Goal: Information Seeking & Learning: Learn about a topic

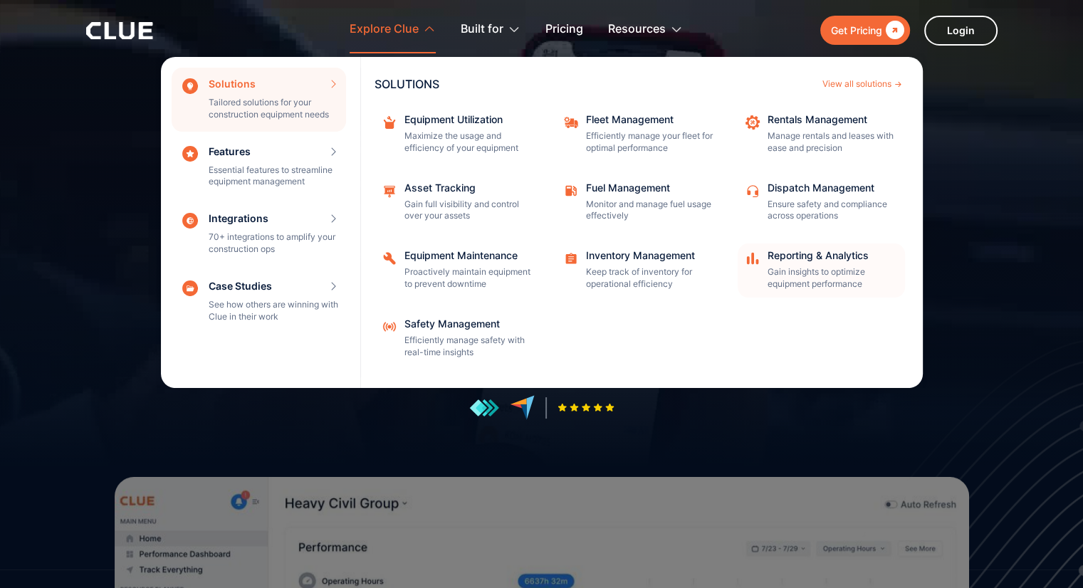
click at [801, 259] on div "Reporting & Analytics" at bounding box center [832, 256] width 128 height 10
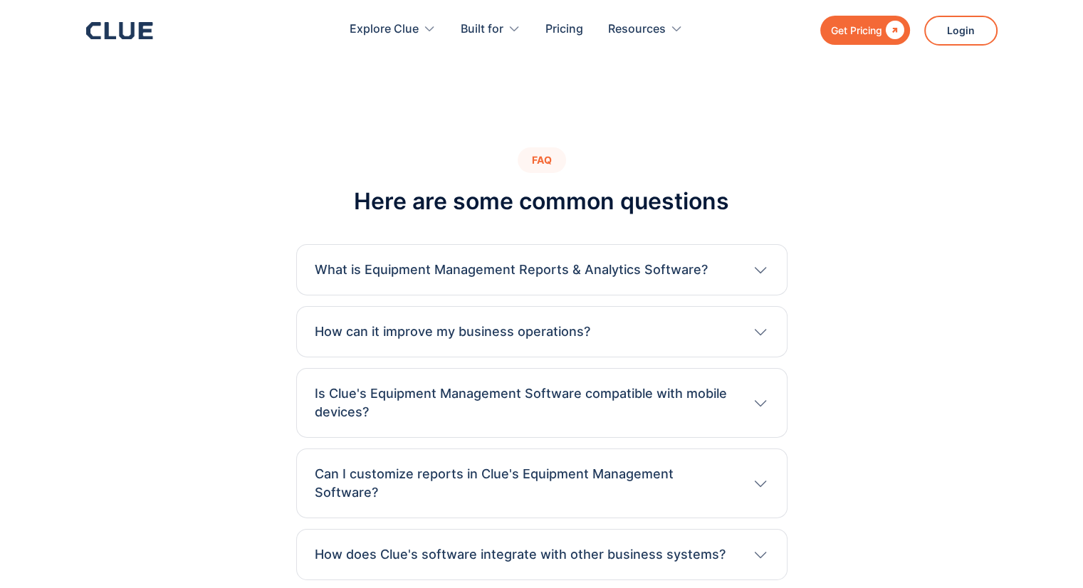
scroll to position [4772, 0]
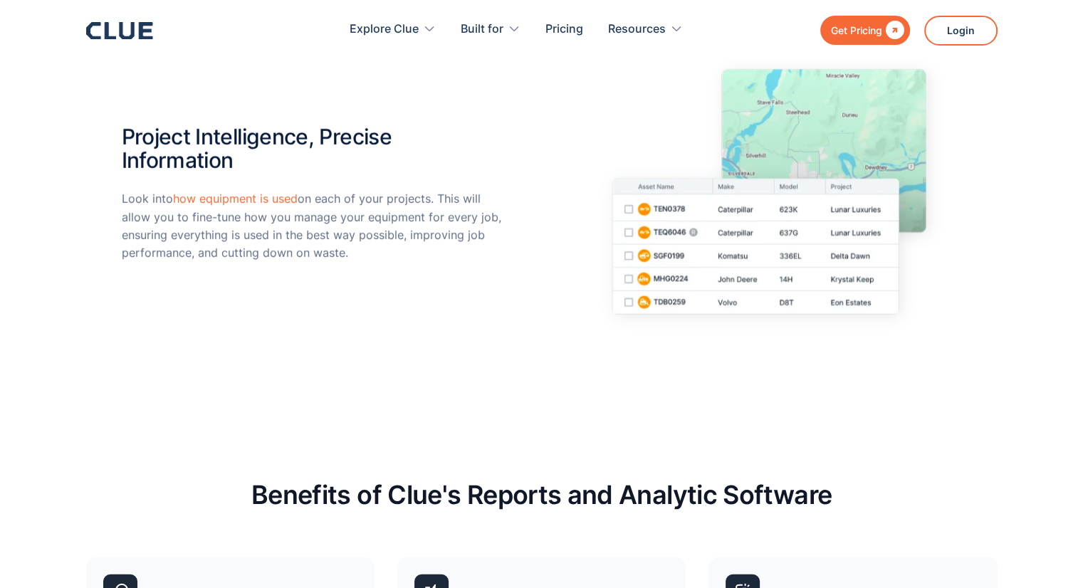
drag, startPoint x: 499, startPoint y: 308, endPoint x: 474, endPoint y: 293, distance: 29.1
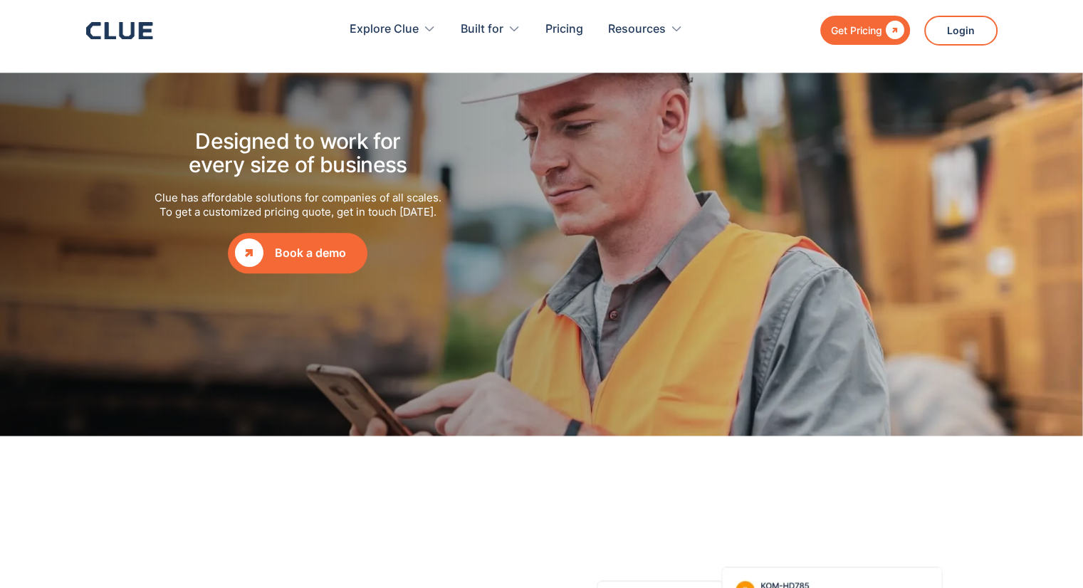
scroll to position [1781, 0]
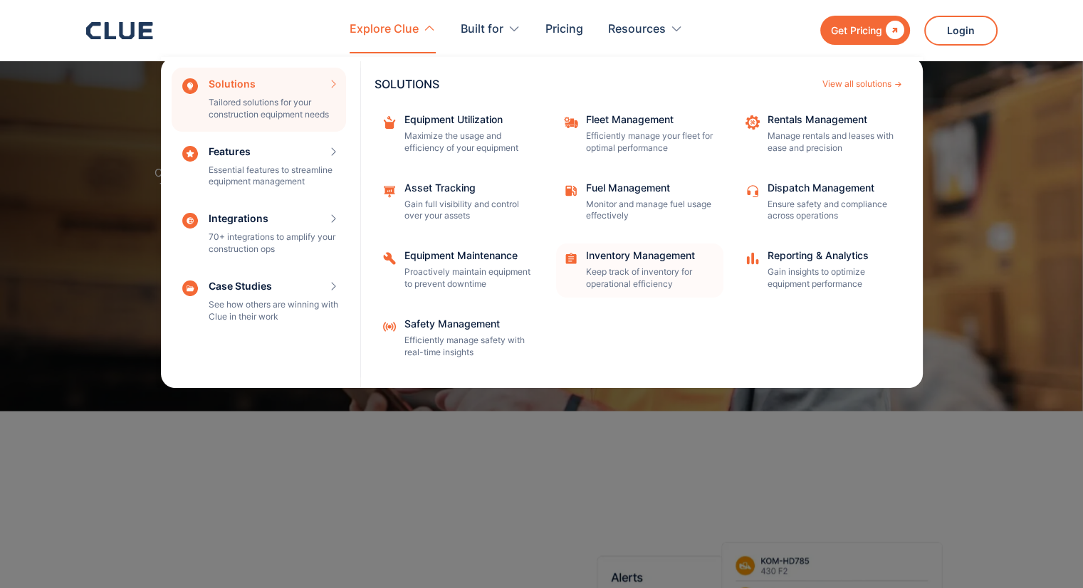
click at [619, 252] on div "Inventory Management" at bounding box center [650, 256] width 128 height 10
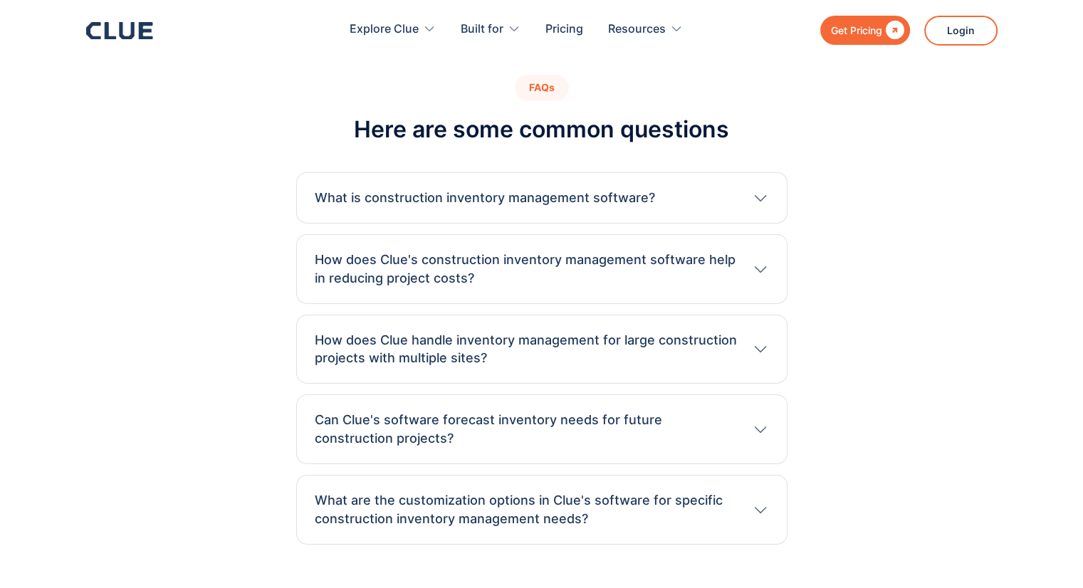
scroll to position [4515, 0]
click at [573, 416] on h3 "Can Clue's software forecast inventory needs for future construction projects?" at bounding box center [526, 429] width 423 height 37
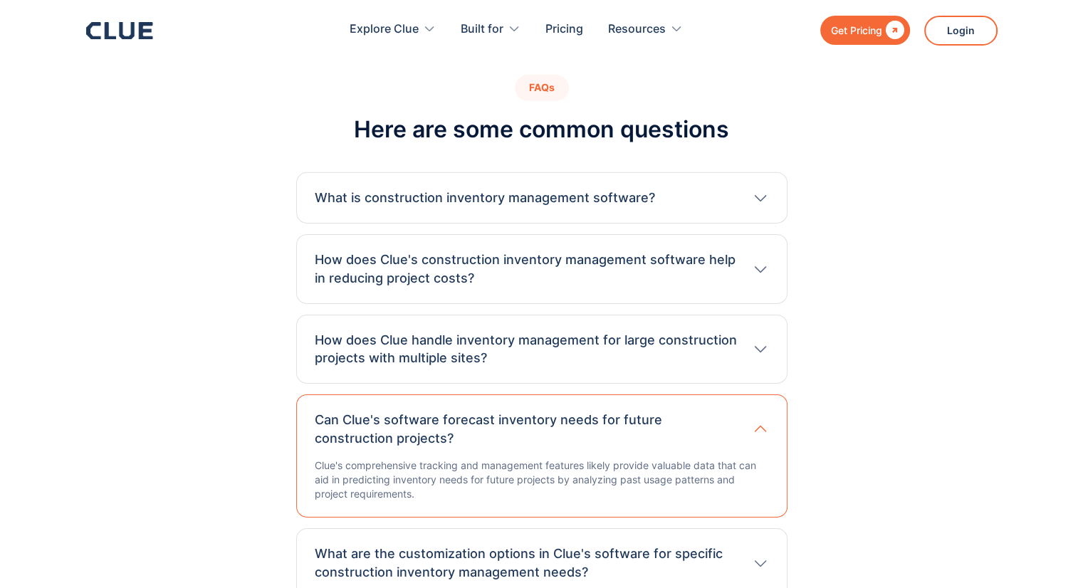
click at [570, 418] on h3 "Can Clue's software forecast inventory needs for future construction projects?" at bounding box center [526, 429] width 423 height 37
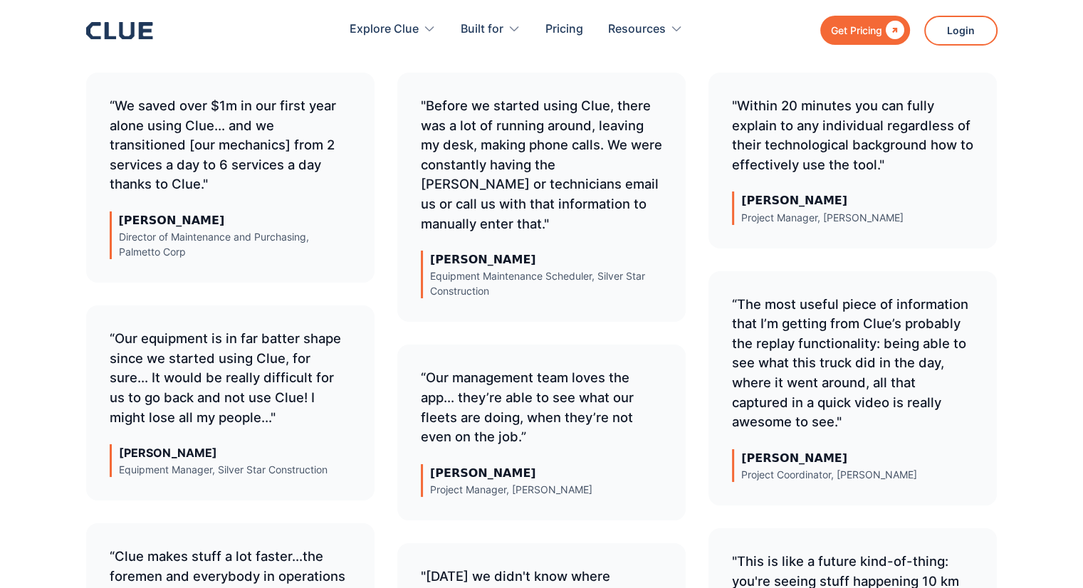
scroll to position [5228, 0]
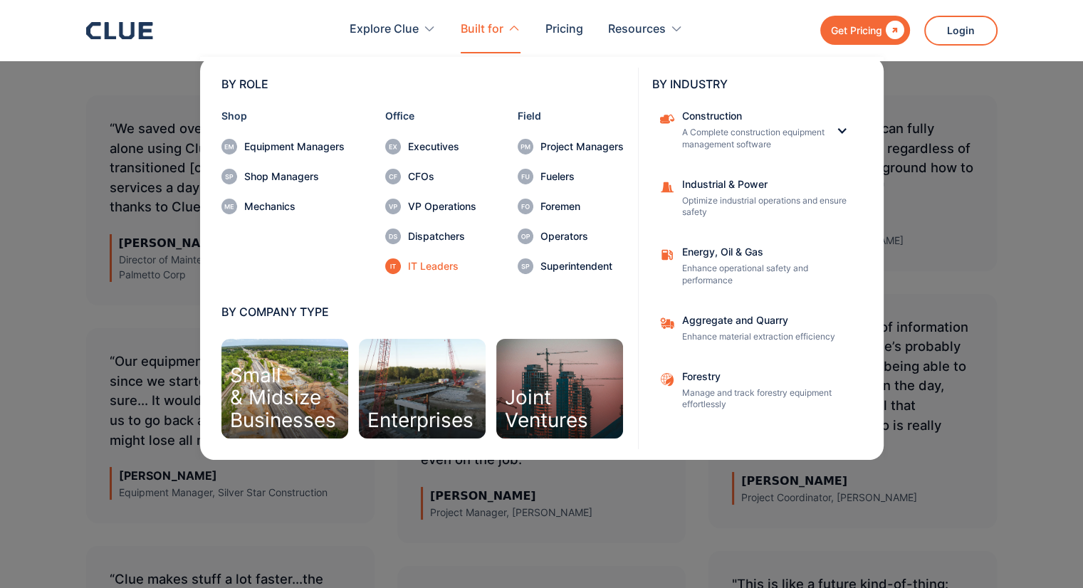
click at [444, 263] on div "IT Leaders" at bounding box center [442, 266] width 68 height 10
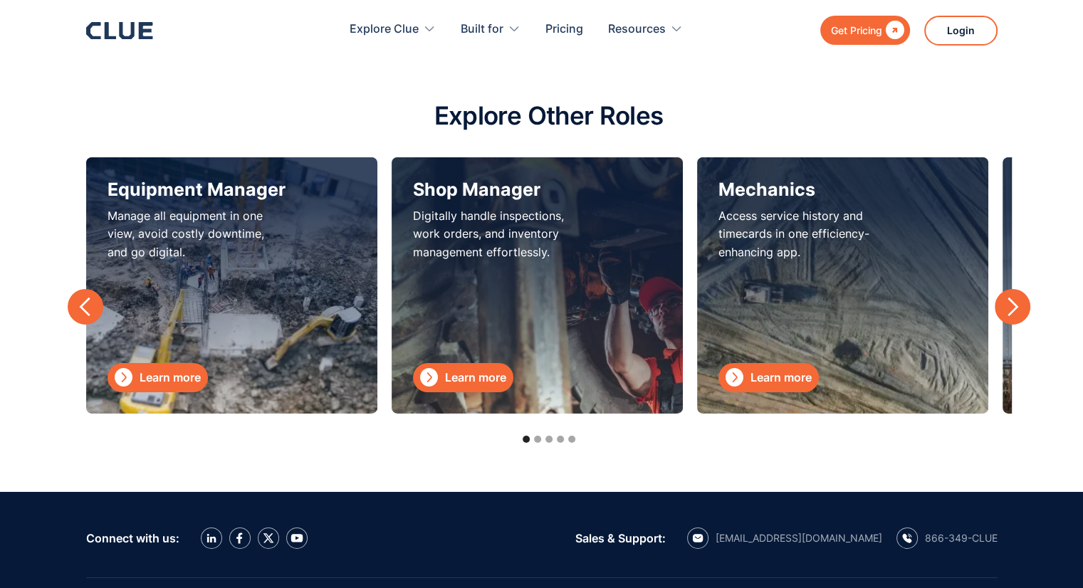
scroll to position [4772, 0]
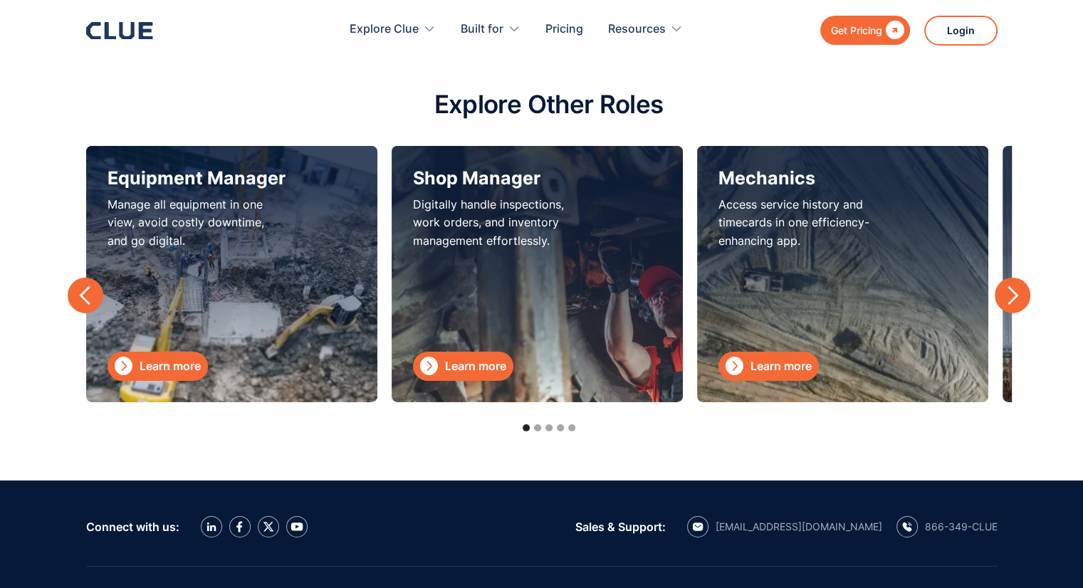
click at [1009, 296] on div "next slide" at bounding box center [1012, 295] width 21 height 21
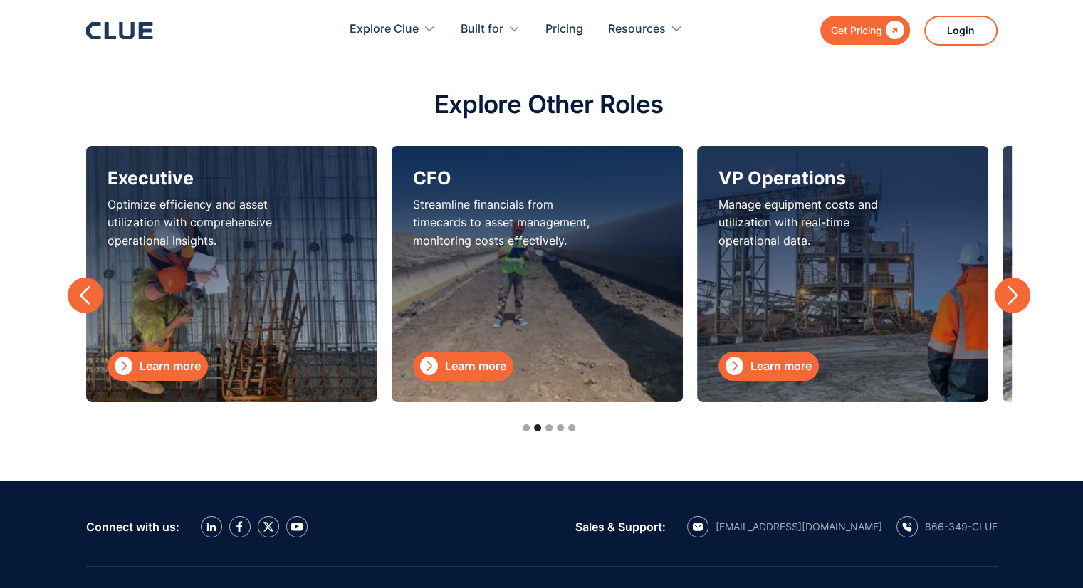
click at [1009, 296] on div "next slide" at bounding box center [1012, 295] width 21 height 21
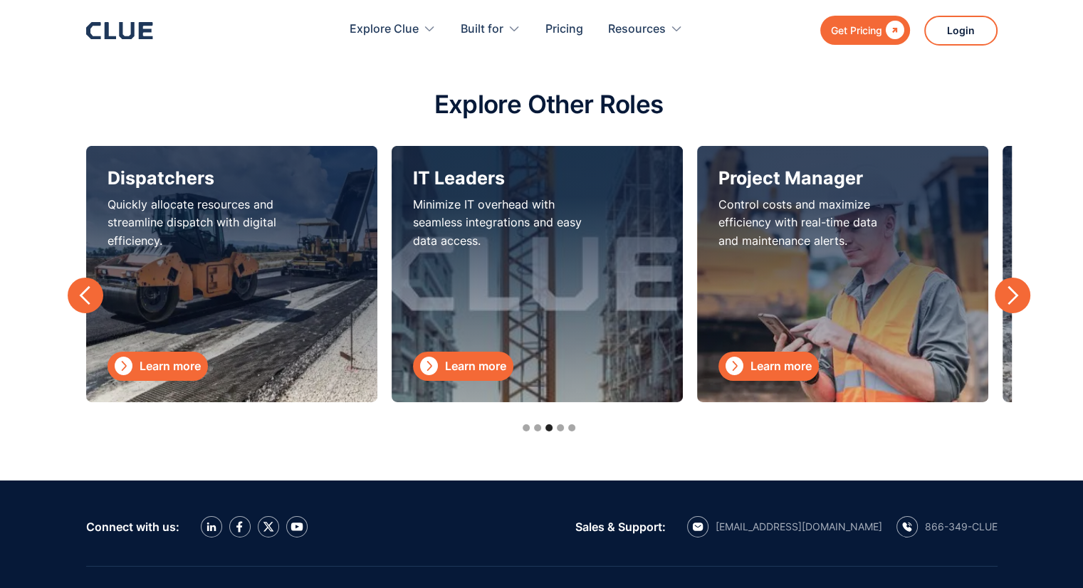
click at [768, 370] on div "Learn more" at bounding box center [781, 367] width 61 height 18
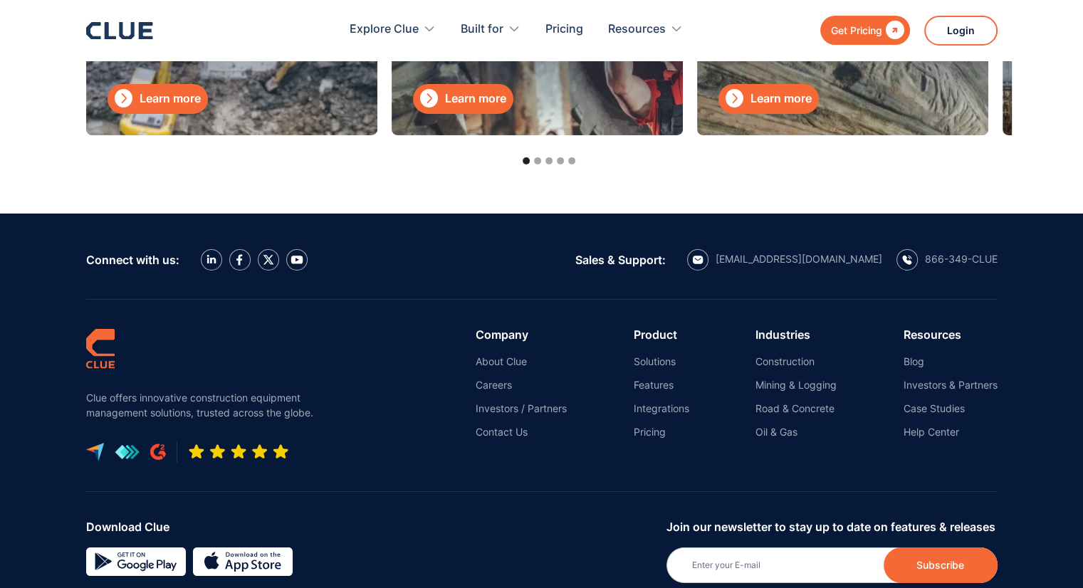
scroll to position [5128, 0]
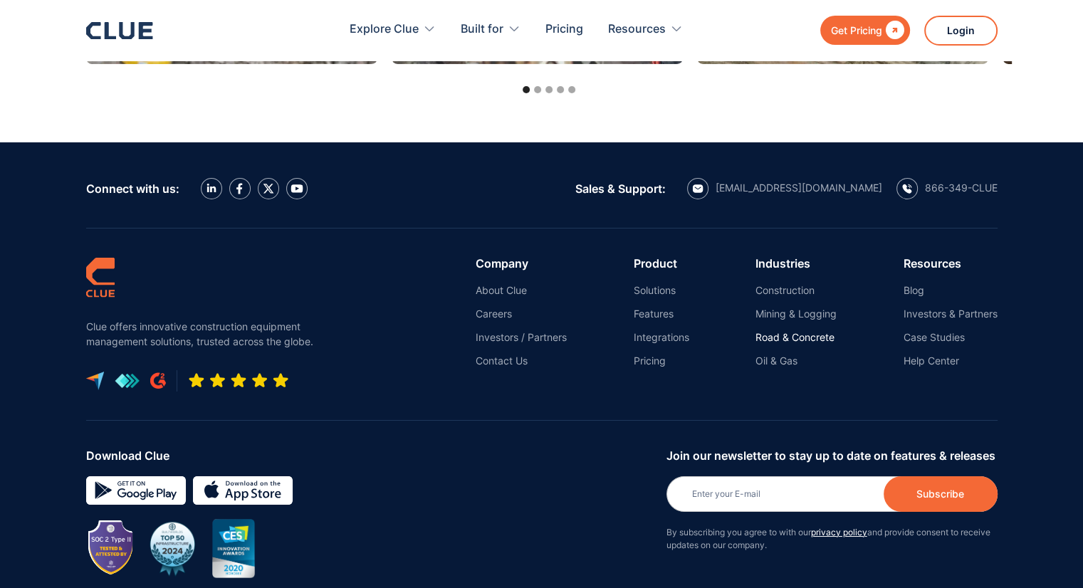
click at [817, 331] on link "Road & Concrete" at bounding box center [796, 337] width 81 height 13
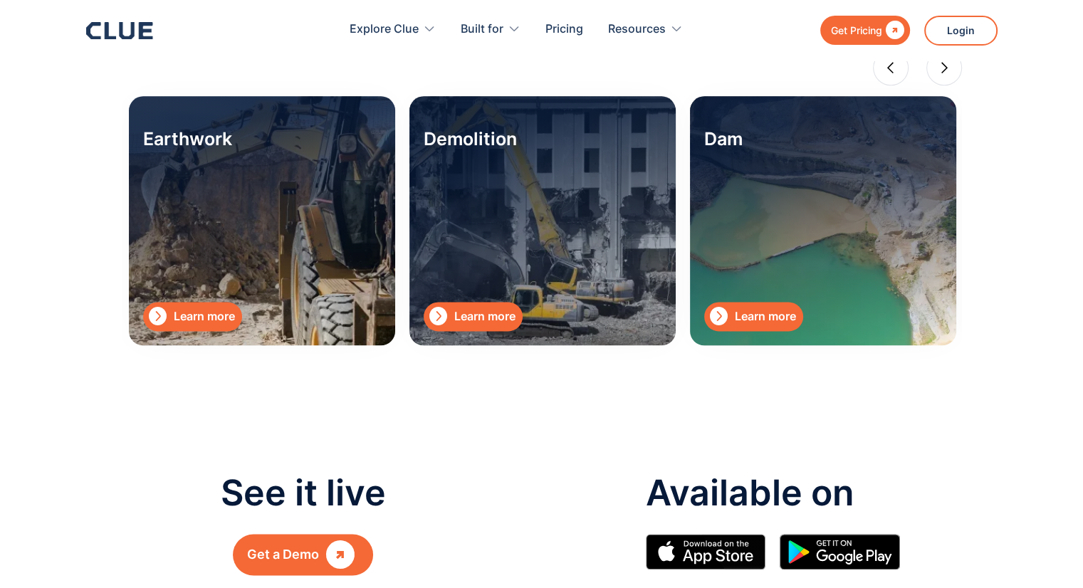
scroll to position [1781, 0]
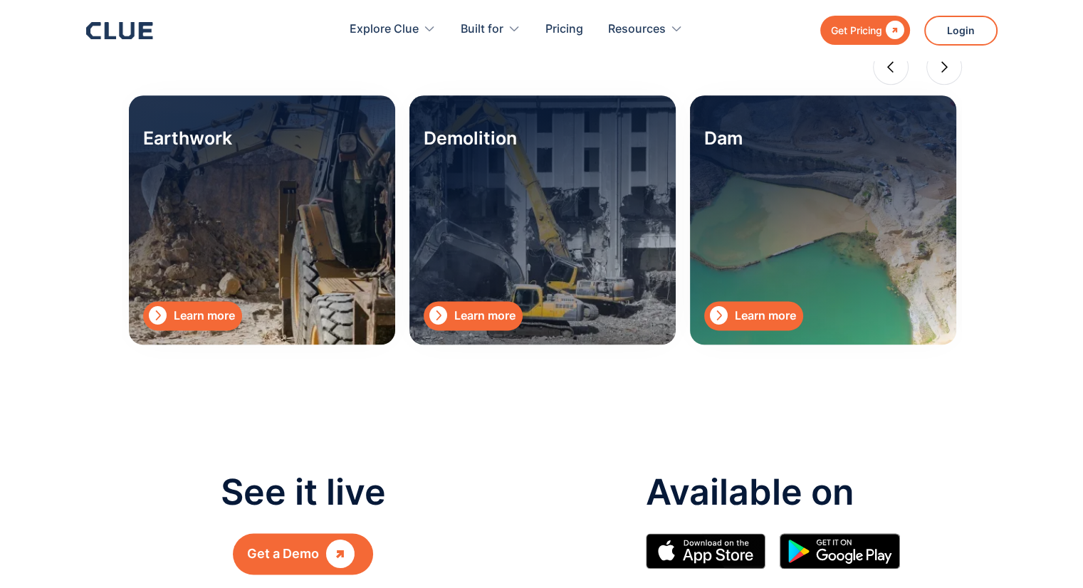
click at [187, 314] on div "Learn more" at bounding box center [204, 316] width 61 height 18
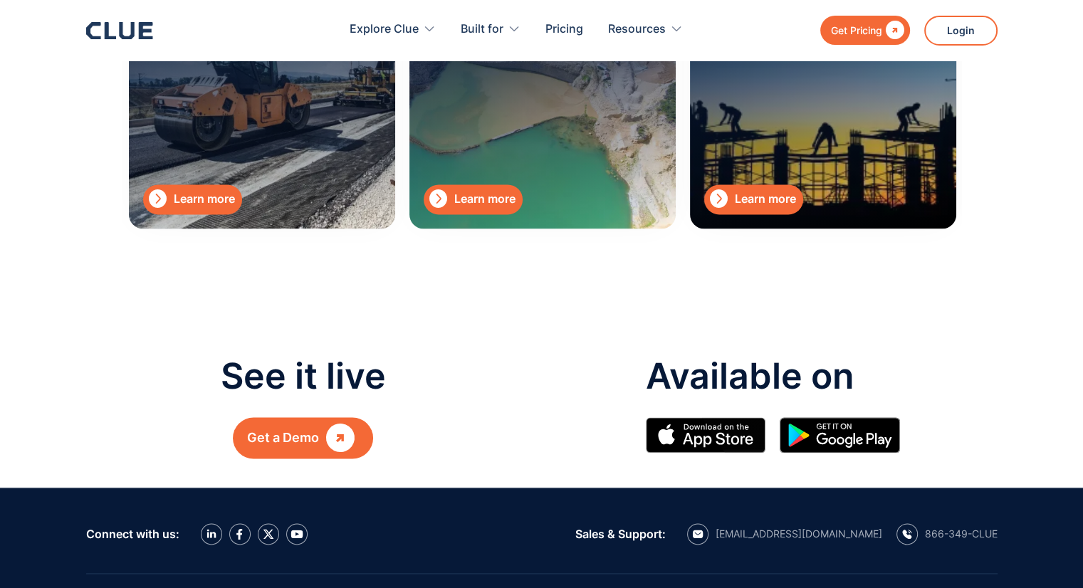
scroll to position [2137, 0]
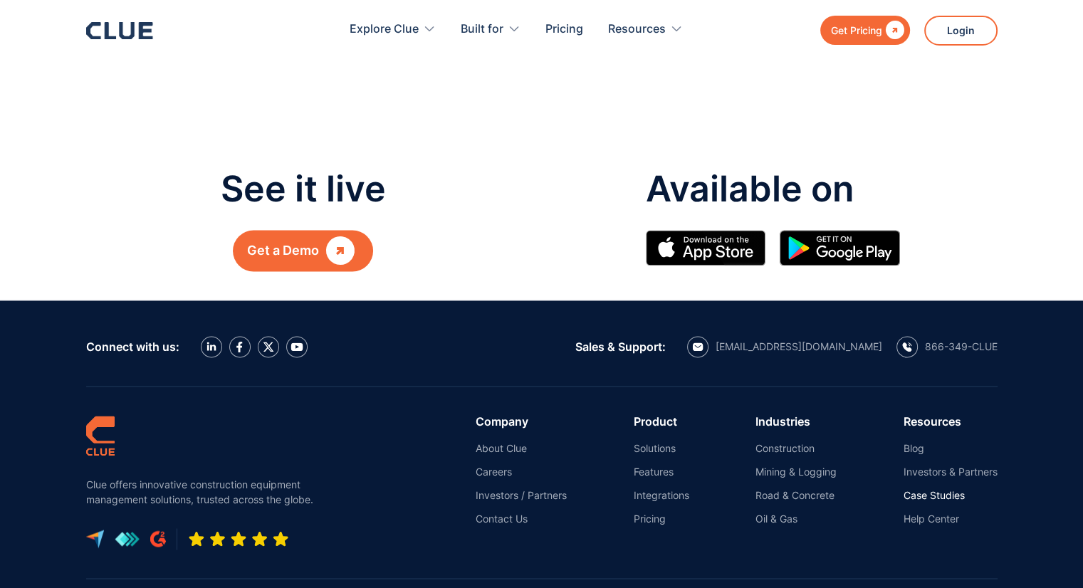
click at [926, 496] on link "Case Studies" at bounding box center [951, 495] width 94 height 13
